Goal: Task Accomplishment & Management: Manage account settings

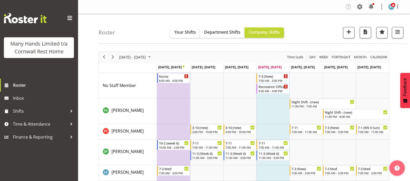
click at [112, 58] on span "Next" at bounding box center [113, 57] width 6 height 6
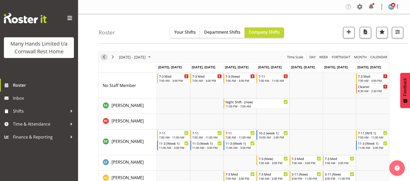
click at [103, 56] on span "Previous" at bounding box center [104, 57] width 6 height 6
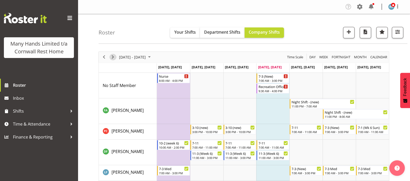
click at [113, 56] on span "Next" at bounding box center [113, 57] width 6 height 6
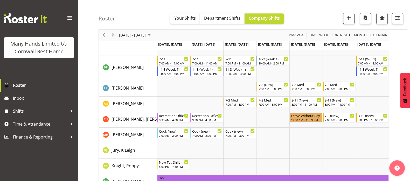
scroll to position [65, 0]
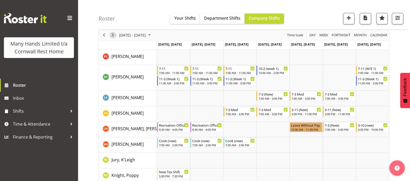
click at [112, 37] on span "Next" at bounding box center [113, 35] width 6 height 6
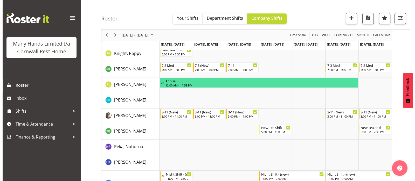
scroll to position [194, 0]
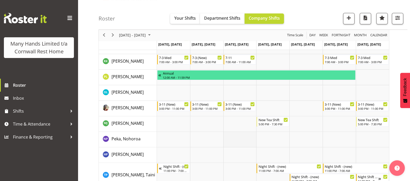
click at [241, 137] on td "Timeline Week of October 9, 2025" at bounding box center [239, 140] width 33 height 16
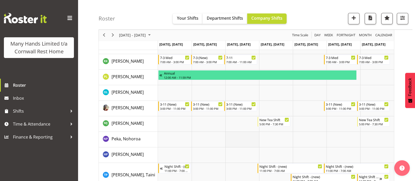
select select "14"
select select "11"
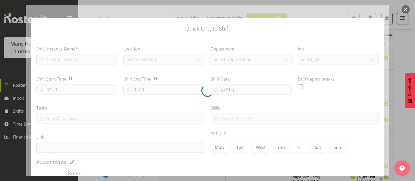
type input "08/10/2025"
checkbox input "true"
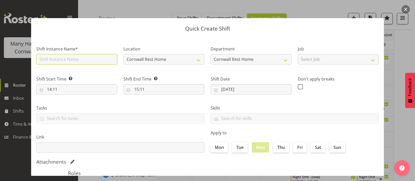
click at [63, 60] on input "text" at bounding box center [76, 59] width 81 height 10
type input "Orientation"
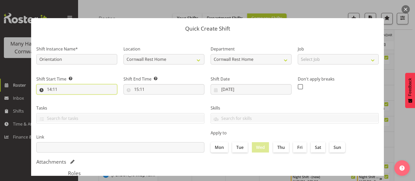
click at [53, 89] on input "14:11" at bounding box center [76, 89] width 81 height 10
click at [71, 102] on select "00 01 02 03 04 05 06 07 08 09 10 11 12 13 14 15 16 17 18 19 20 21 22 23" at bounding box center [72, 103] width 12 height 10
select select "7"
click at [66, 98] on select "00 01 02 03 04 05 06 07 08 09 10 11 12 13 14 15 16 17 18 19 20 21 22 23" at bounding box center [72, 103] width 12 height 10
type input "07:11"
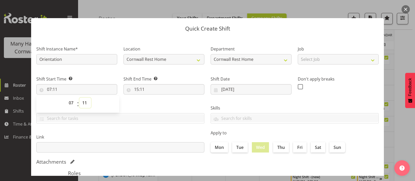
click at [83, 101] on select "00 01 02 03 04 05 06 07 08 09 10 11 12 13 14 15 16 17 18 19 20 21 22 23 24 25 2…" at bounding box center [85, 103] width 12 height 10
select select "0"
click at [79, 98] on select "00 01 02 03 04 05 06 07 08 09 10 11 12 13 14 15 16 17 18 19 20 21 22 23 24 25 2…" at bounding box center [85, 103] width 12 height 10
type input "07:00"
click at [135, 89] on input "15:11" at bounding box center [163, 89] width 81 height 10
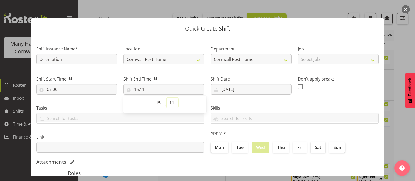
click at [169, 102] on select "00 01 02 03 04 05 06 07 08 09 10 11 12 13 14 15 16 17 18 19 20 21 22 23 24 25 2…" at bounding box center [172, 103] width 12 height 10
select select "0"
click at [166, 98] on select "00 01 02 03 04 05 06 07 08 09 10 11 12 13 14 15 16 17 18 19 20 21 22 23 24 25 2…" at bounding box center [172, 103] width 12 height 10
type input "15:00"
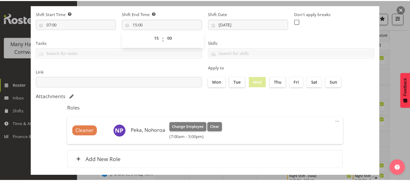
scroll to position [93, 0]
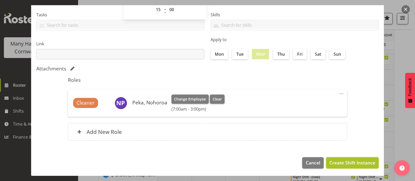
click at [345, 163] on span "Create Shift Instance" at bounding box center [352, 162] width 46 height 7
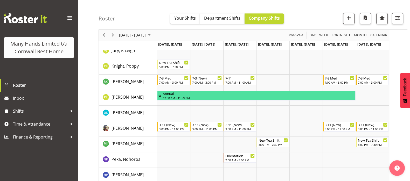
scroll to position [194, 0]
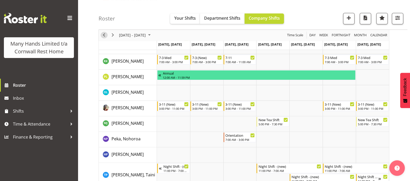
click at [106, 34] on span "Previous" at bounding box center [104, 35] width 6 height 6
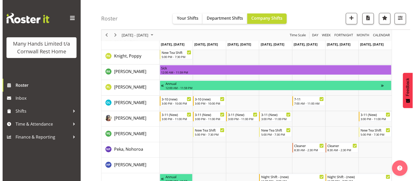
scroll to position [194, 0]
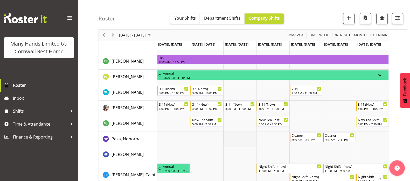
click at [240, 139] on td "Timeline Week of October 2, 2025" at bounding box center [239, 140] width 33 height 16
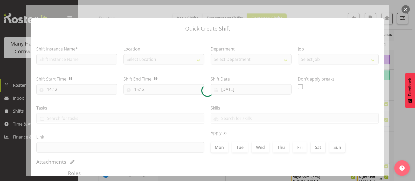
type input "01/10/2025"
checkbox input "true"
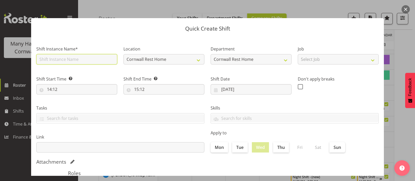
click at [48, 61] on input "text" at bounding box center [76, 59] width 81 height 10
type input "Orientation"
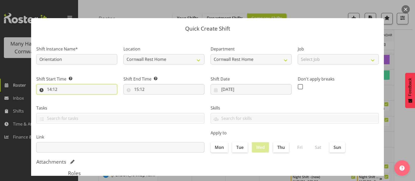
click at [51, 89] on input "14:12" at bounding box center [76, 89] width 81 height 10
click at [72, 102] on select "00 01 02 03 04 05 06 07 08 09 10 11 12 13 14 15 16 17 18 19 20 21 22 23" at bounding box center [72, 103] width 12 height 10
select select "7"
click at [66, 98] on select "00 01 02 03 04 05 06 07 08 09 10 11 12 13 14 15 16 17 18 19 20 21 22 23" at bounding box center [72, 103] width 12 height 10
type input "07:12"
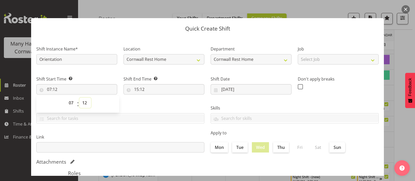
click at [84, 103] on select "00 01 02 03 04 05 06 07 08 09 10 11 12 13 14 15 16 17 18 19 20 21 22 23 24 25 2…" at bounding box center [85, 103] width 12 height 10
select select "0"
click at [79, 98] on select "00 01 02 03 04 05 06 07 08 09 10 11 12 13 14 15 16 17 18 19 20 21 22 23 24 25 2…" at bounding box center [85, 103] width 12 height 10
type input "07:00"
click at [138, 89] on input "15:12" at bounding box center [163, 89] width 81 height 10
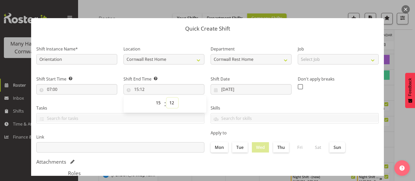
click at [171, 100] on select "00 01 02 03 04 05 06 07 08 09 10 11 12 13 14 15 16 17 18 19 20 21 22 23 24 25 2…" at bounding box center [172, 103] width 12 height 10
click at [166, 98] on select "00 01 02 03 04 05 06 07 08 09 10 11 12 13 14 15 16 17 18 19 20 21 22 23 24 25 2…" at bounding box center [172, 103] width 12 height 10
click at [280, 149] on label "Thu" at bounding box center [281, 147] width 16 height 10
click at [276, 149] on input "Thu" at bounding box center [274, 147] width 3 height 3
checkbox input "true"
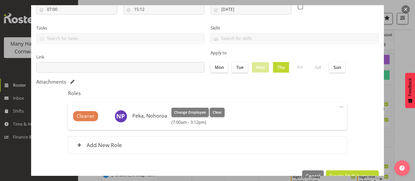
scroll to position [93, 0]
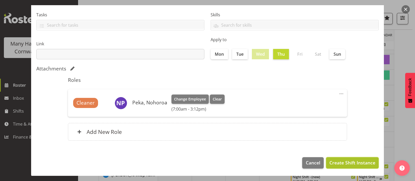
click at [339, 162] on span "Create Shift Instance" at bounding box center [352, 162] width 46 height 7
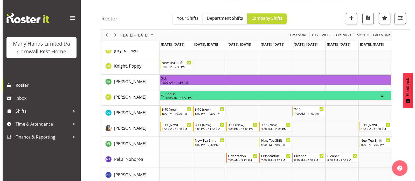
scroll to position [194, 0]
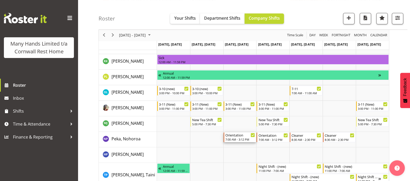
click at [241, 139] on div "7:00 AM - 3:12 PM" at bounding box center [240, 139] width 30 height 4
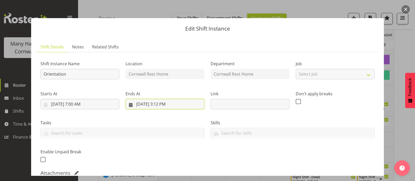
click at [161, 104] on input "10/1/2025, 3:12 PM" at bounding box center [165, 104] width 79 height 10
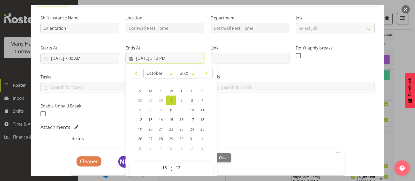
scroll to position [65, 0]
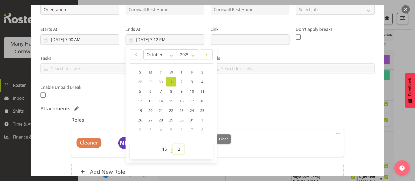
click at [178, 151] on select "00 01 02 03 04 05 06 07 08 09 10 11 12 13 14 15 16 17 18 19 20 21 22 23 24 25 2…" at bounding box center [179, 149] width 12 height 10
select select "0"
click at [173, 144] on select "00 01 02 03 04 05 06 07 08 09 10 11 12 13 14 15 16 17 18 19 20 21 22 23 24 25 2…" at bounding box center [179, 149] width 12 height 10
type input "10/1/2025, 3:00 PM"
click at [261, 113] on div "Shift Instance Name Orientation Location Cornwall Rest Home Department Cornwall…" at bounding box center [207, 89] width 334 height 195
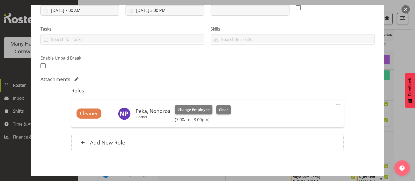
scroll to position [115, 0]
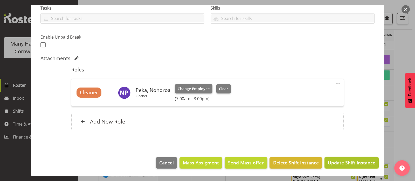
click at [346, 163] on span "Update Shift Instance" at bounding box center [351, 162] width 47 height 7
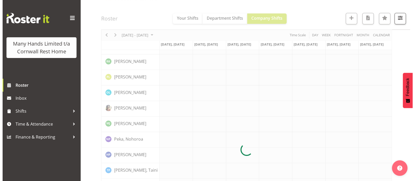
scroll to position [194, 0]
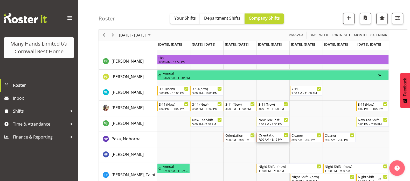
click at [273, 139] on div "7:00 AM - 3:12 PM" at bounding box center [273, 139] width 30 height 4
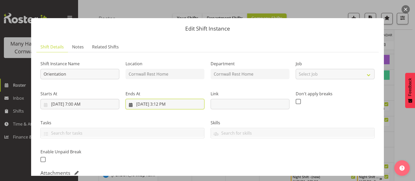
click at [162, 103] on input "10/2/2025, 3:12 PM" at bounding box center [165, 104] width 79 height 10
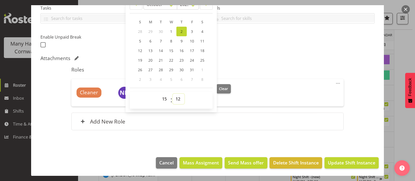
click at [177, 99] on select "00 01 02 03 04 05 06 07 08 09 10 11 12 13 14 15 16 17 18 19 20 21 22 23 24 25 2…" at bounding box center [179, 99] width 12 height 10
select select "0"
click at [173, 94] on select "00 01 02 03 04 05 06 07 08 09 10 11 12 13 14 15 16 17 18 19 20 21 22 23 24 25 2…" at bounding box center [179, 99] width 12 height 10
type input "10/2/2025, 3:00 PM"
click at [353, 141] on section "Shift Details Notes Related Shifts Shift Instance Name Orientation Location Cor…" at bounding box center [207, 37] width 353 height 231
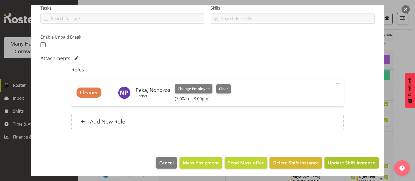
click at [346, 164] on span "Update Shift Instance" at bounding box center [351, 162] width 47 height 7
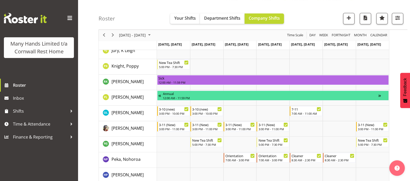
scroll to position [194, 0]
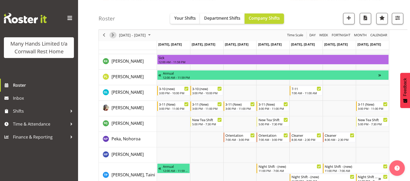
click at [113, 34] on span "Next" at bounding box center [113, 35] width 6 height 6
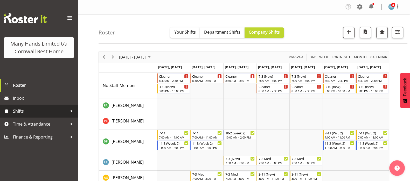
click at [21, 111] on span "Shifts" at bounding box center [40, 111] width 54 height 8
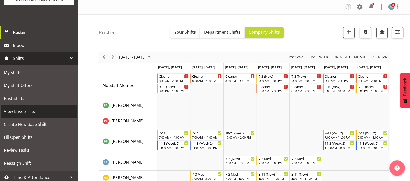
scroll to position [44, 0]
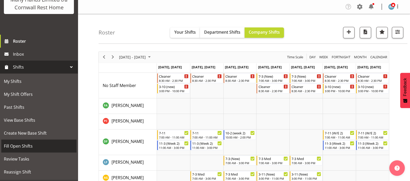
click at [27, 150] on span "Fill Open Shifts" at bounding box center [39, 146] width 70 height 8
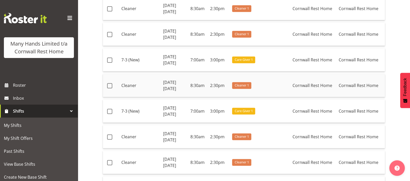
scroll to position [357, 0]
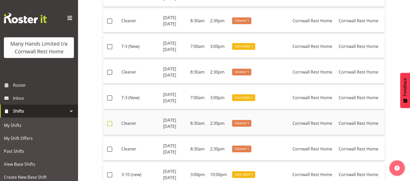
click at [109, 123] on span at bounding box center [109, 123] width 5 height 5
checkbox input "true"
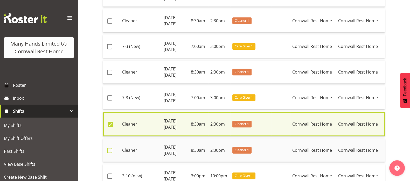
click at [109, 149] on span at bounding box center [109, 150] width 5 height 5
checkbox input "true"
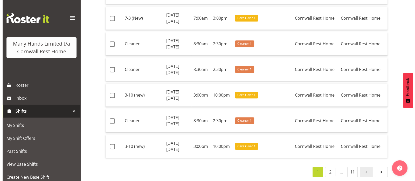
scroll to position [738, 0]
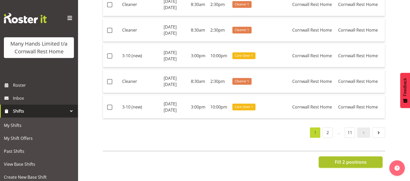
click at [355, 159] on span "Fill 2 positions" at bounding box center [351, 162] width 32 height 7
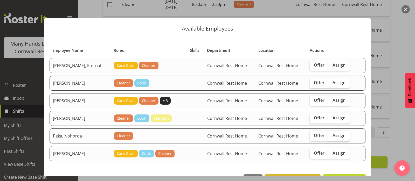
click at [332, 137] on span "Assign" at bounding box center [338, 135] width 13 height 5
click at [329, 137] on input "Assign" at bounding box center [329, 135] width 3 height 3
checkbox input "true"
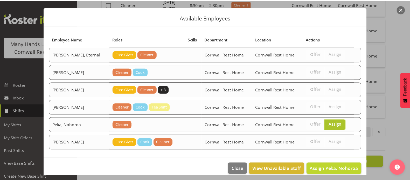
scroll to position [17, 0]
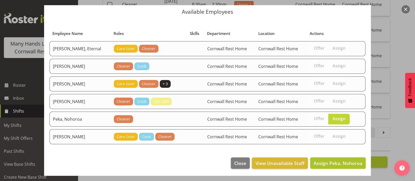
click at [335, 163] on span "Assign Peka, Nohoroa" at bounding box center [338, 163] width 49 height 6
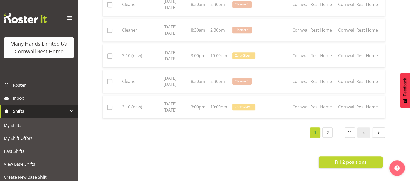
checkbox input "false"
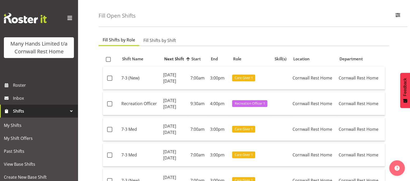
scroll to position [33, 0]
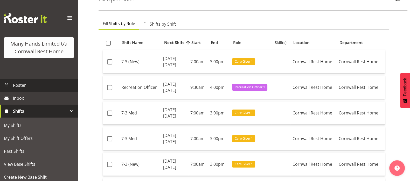
click at [20, 89] on span "Roster" at bounding box center [44, 85] width 62 height 8
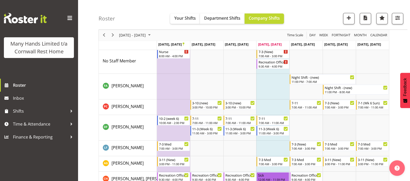
scroll to position [32, 0]
